Goal: Check status: Check status

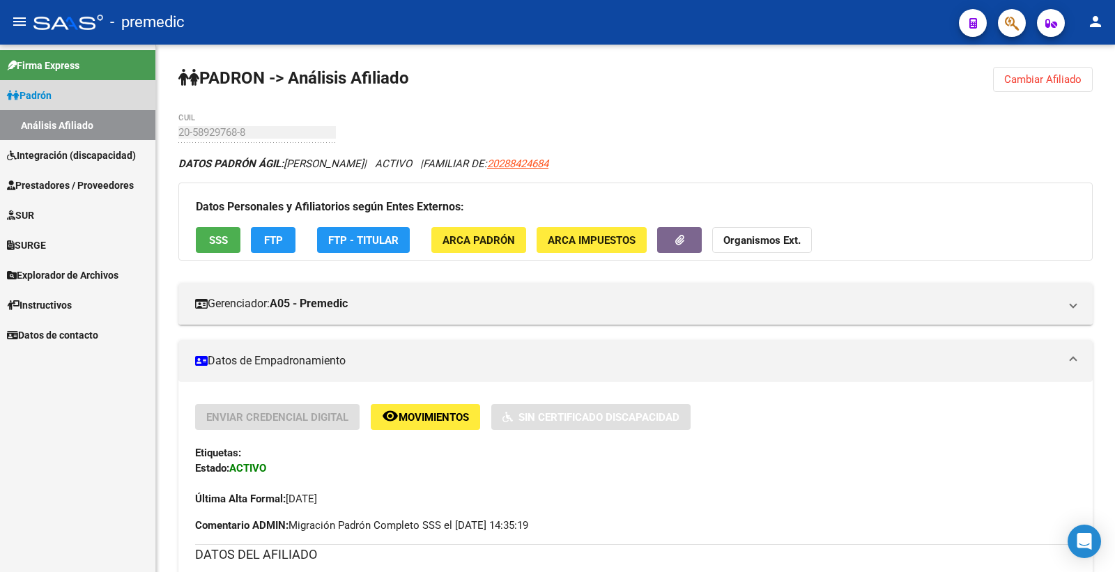
click at [44, 95] on span "Padrón" at bounding box center [29, 95] width 45 height 15
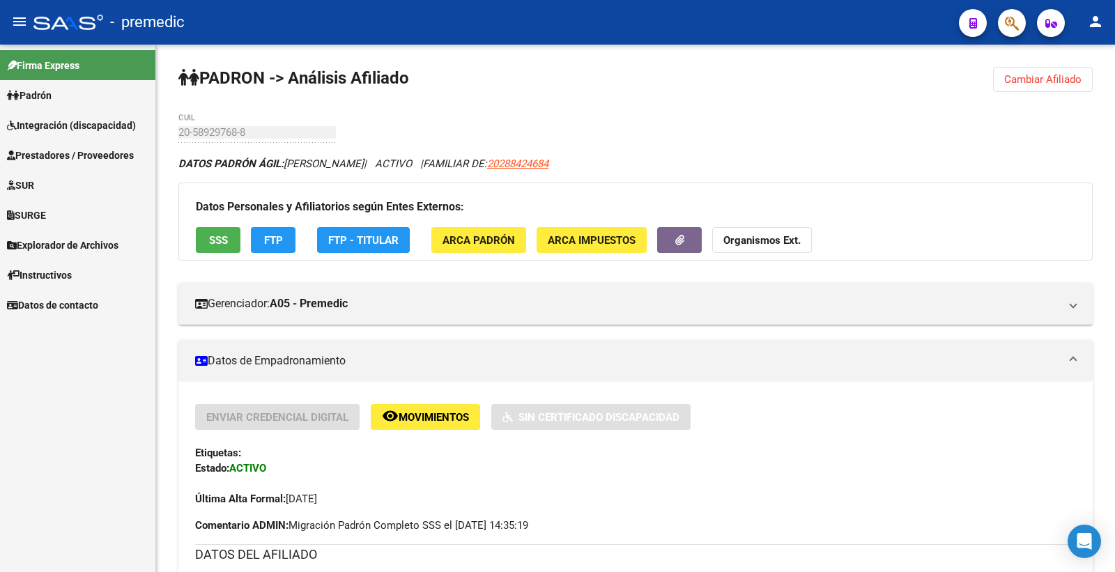
click at [54, 148] on link "Prestadores / Proveedores" at bounding box center [77, 155] width 155 height 30
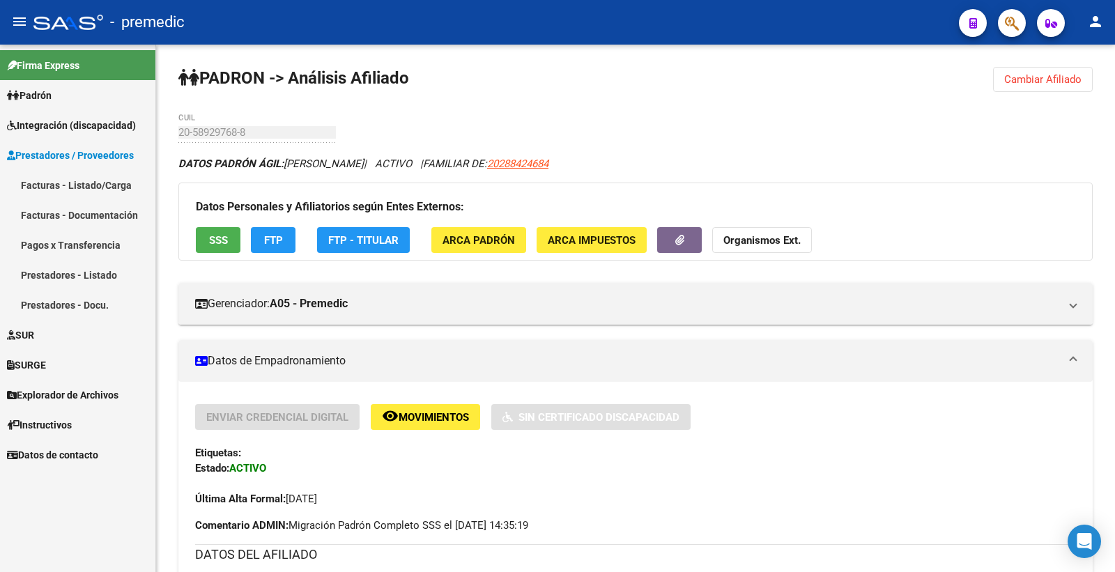
click at [66, 129] on span "Integración (discapacidad)" at bounding box center [71, 125] width 129 height 15
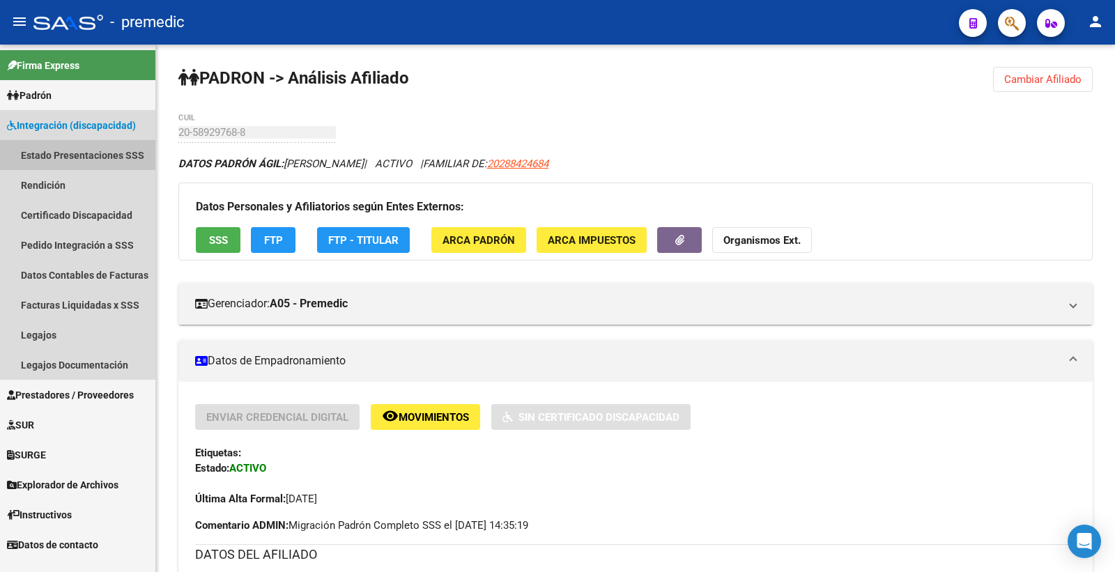
drag, startPoint x: 84, startPoint y: 150, endPoint x: 595, endPoint y: 203, distance: 514.3
click at [85, 151] on link "Estado Presentaciones SSS" at bounding box center [77, 155] width 155 height 30
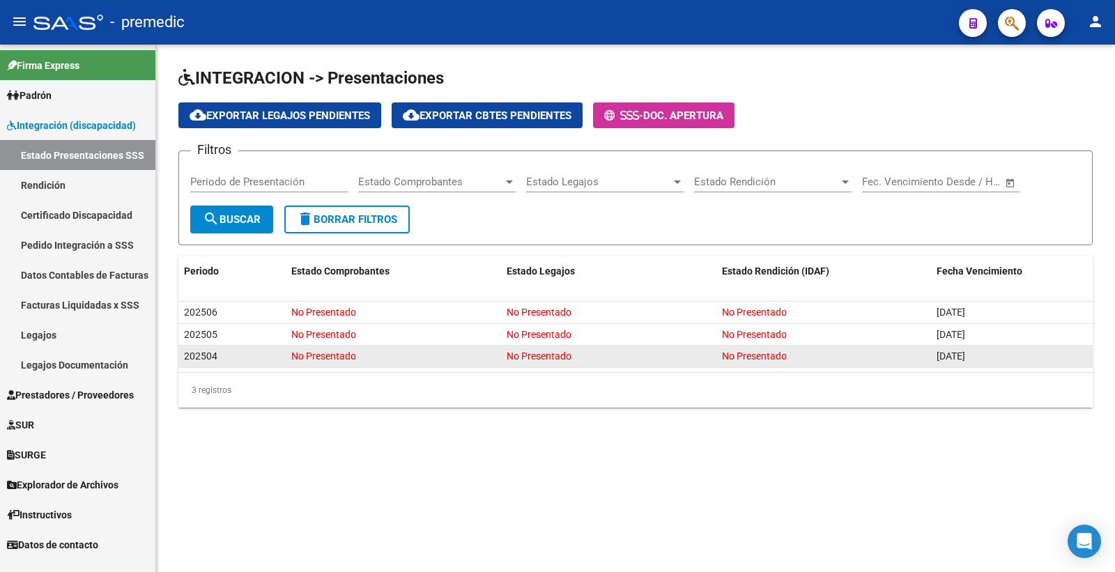
click at [972, 363] on div "[DATE]" at bounding box center [1012, 356] width 151 height 16
click at [965, 358] on span "[DATE]" at bounding box center [951, 356] width 29 height 11
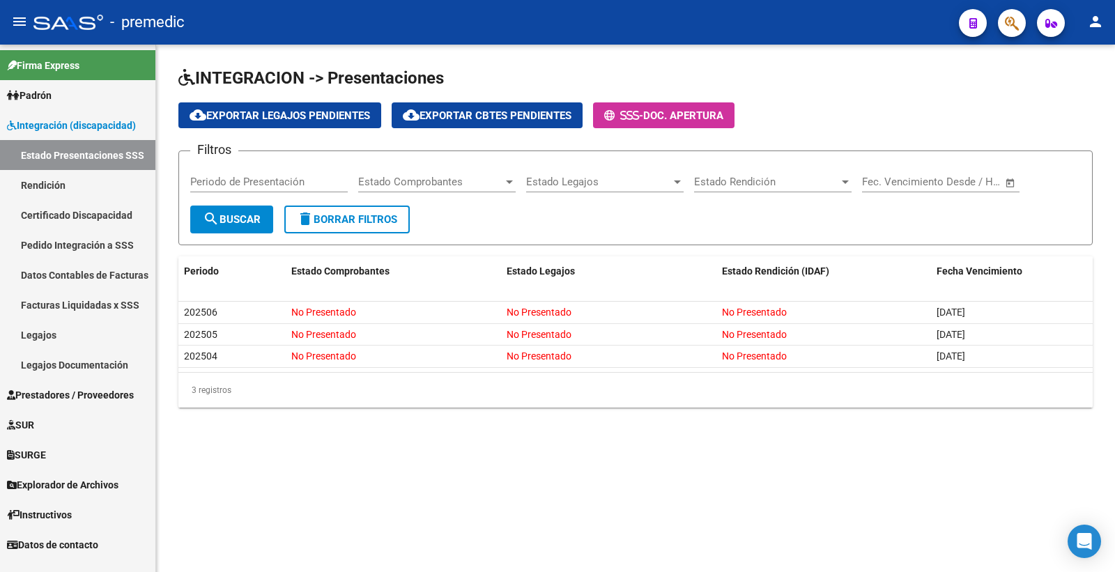
click at [703, 410] on div "INTEGRACION -> Presentaciones cloud_download Exportar Legajos Pendientes cloud_…" at bounding box center [635, 249] width 959 height 408
click at [64, 194] on link "Rendición" at bounding box center [77, 185] width 155 height 30
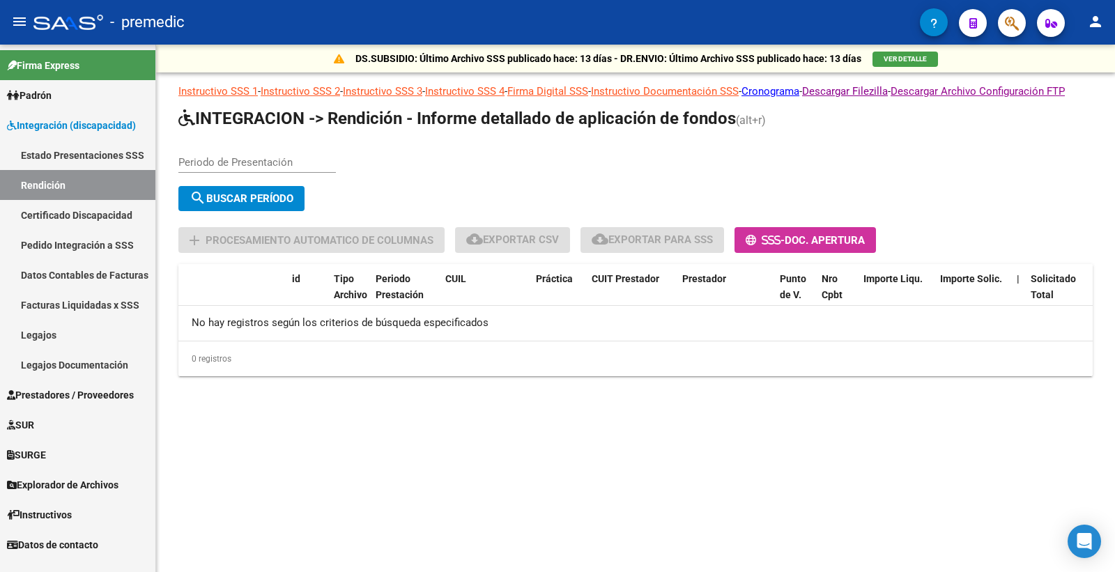
click at [269, 156] on app-list-header "INTEGRACION -> Rendición - Informe detallado de aplicación de fondos (alt+r) Pe…" at bounding box center [635, 180] width 914 height 146
click at [275, 173] on div "Periodo de Presentación" at bounding box center [257, 158] width 158 height 30
click at [270, 170] on div "Periodo de Presentación" at bounding box center [257, 158] width 158 height 30
type input "202504"
click at [281, 205] on span "search Buscar Período" at bounding box center [242, 198] width 104 height 13
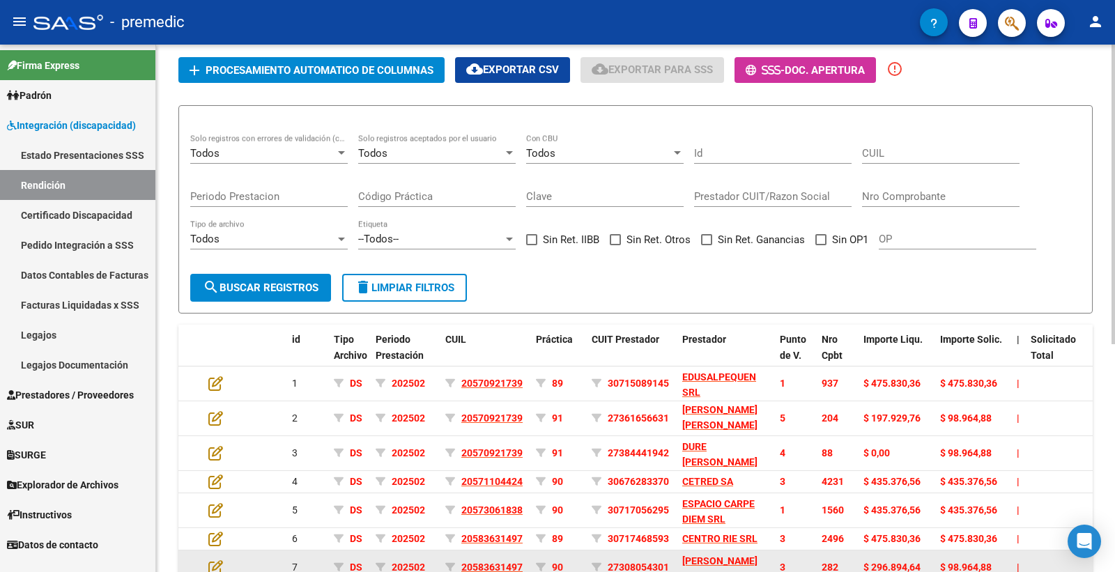
scroll to position [14, 0]
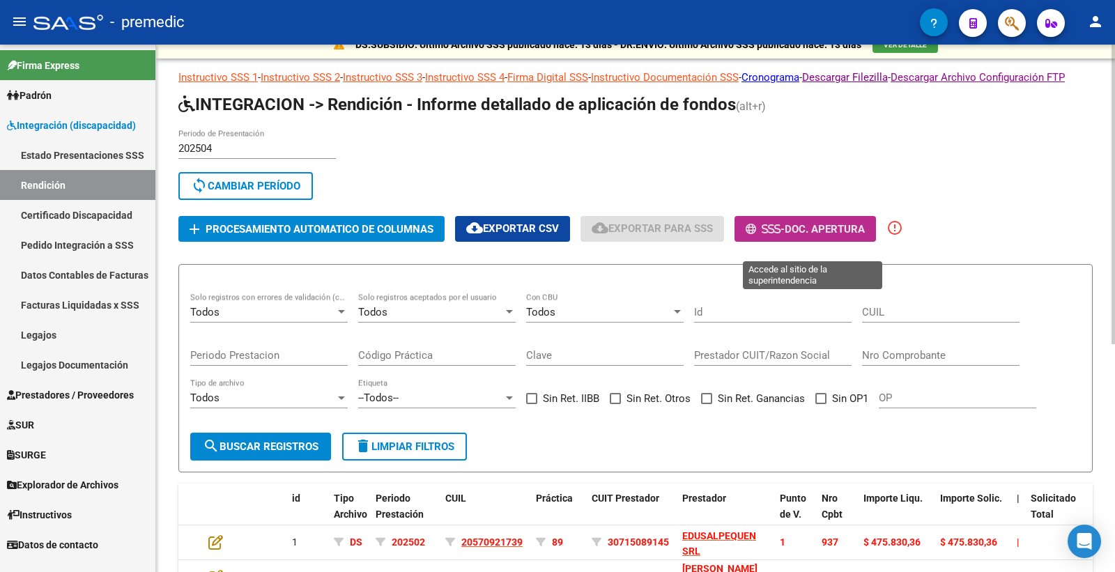
click at [781, 234] on icon at bounding box center [777, 229] width 6 height 10
